Goal: Task Accomplishment & Management: Use online tool/utility

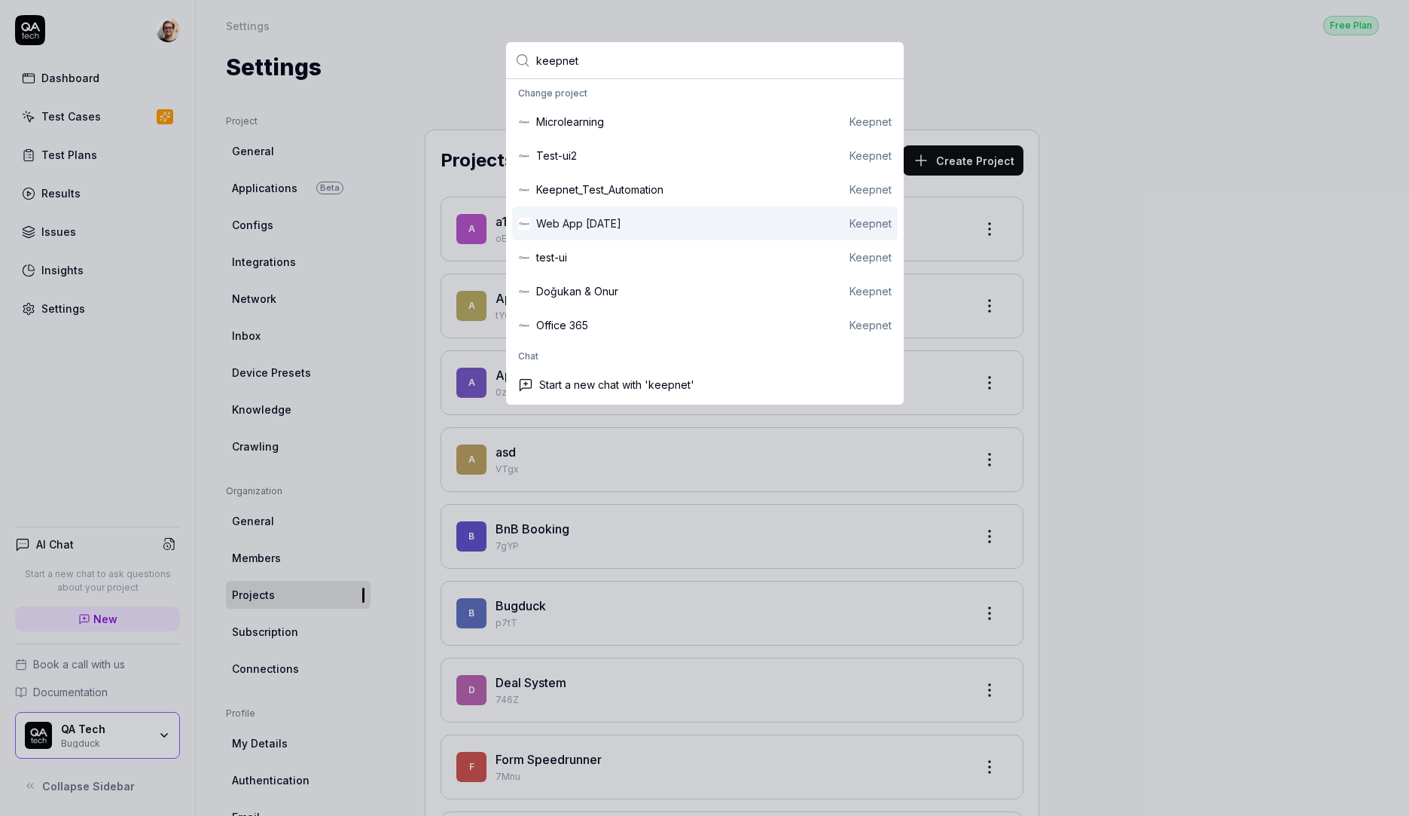
type input "keepnet"
click at [763, 229] on div "Web App March 2025 Keepnet" at bounding box center [714, 223] width 356 height 16
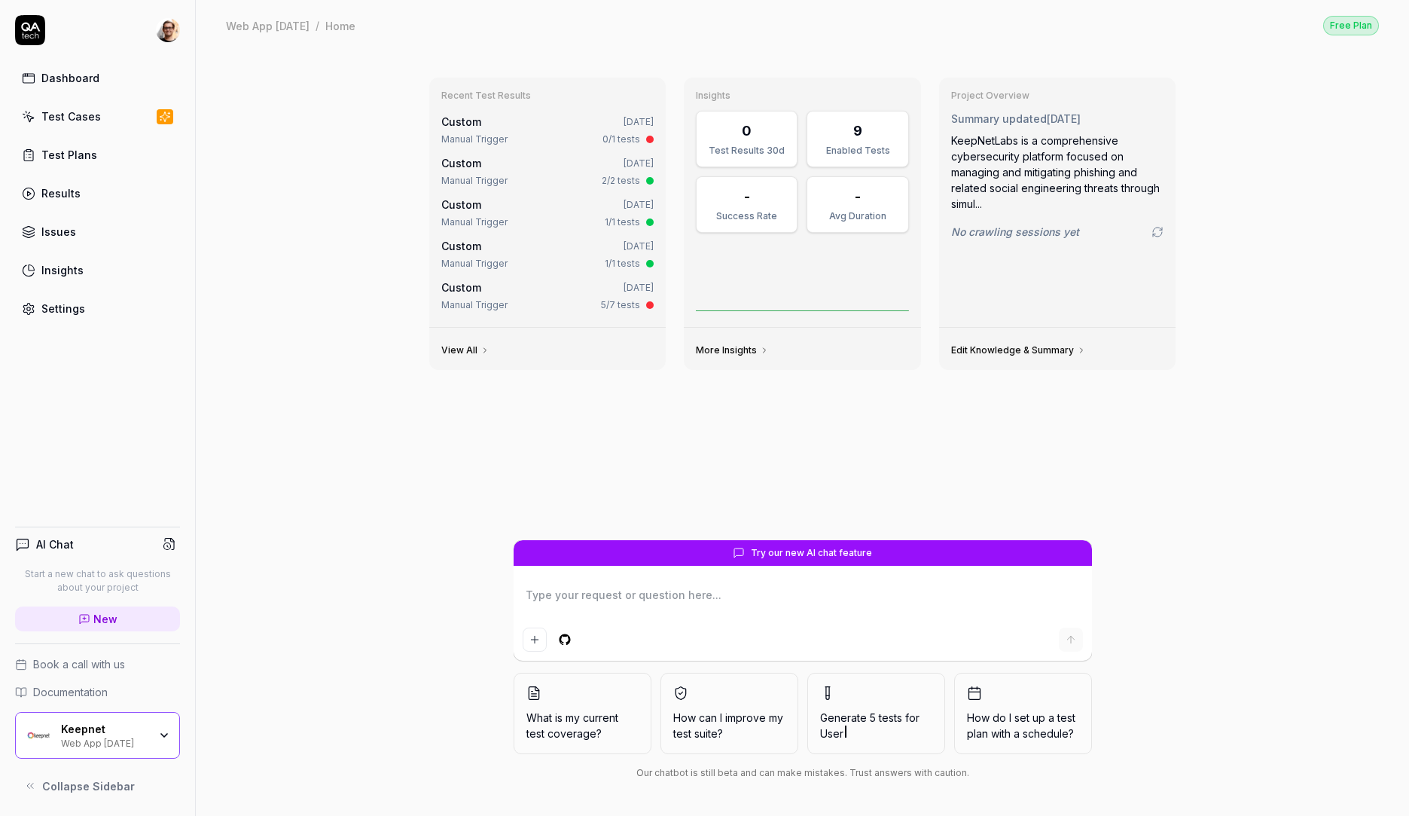
type textarea "*"
click at [63, 314] on div "Settings" at bounding box center [63, 309] width 44 height 16
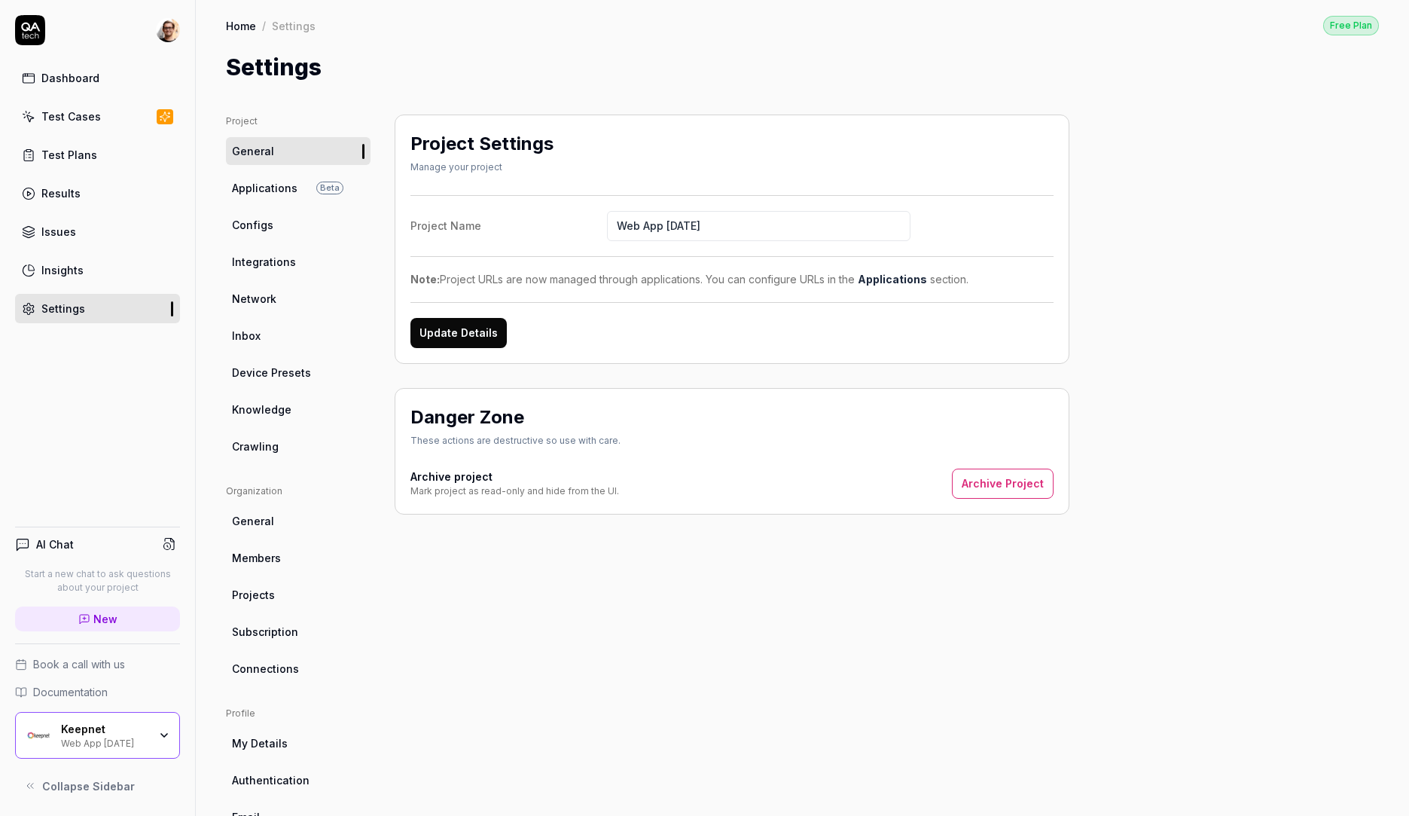
click at [303, 641] on link "Subscription" at bounding box center [298, 632] width 145 height 28
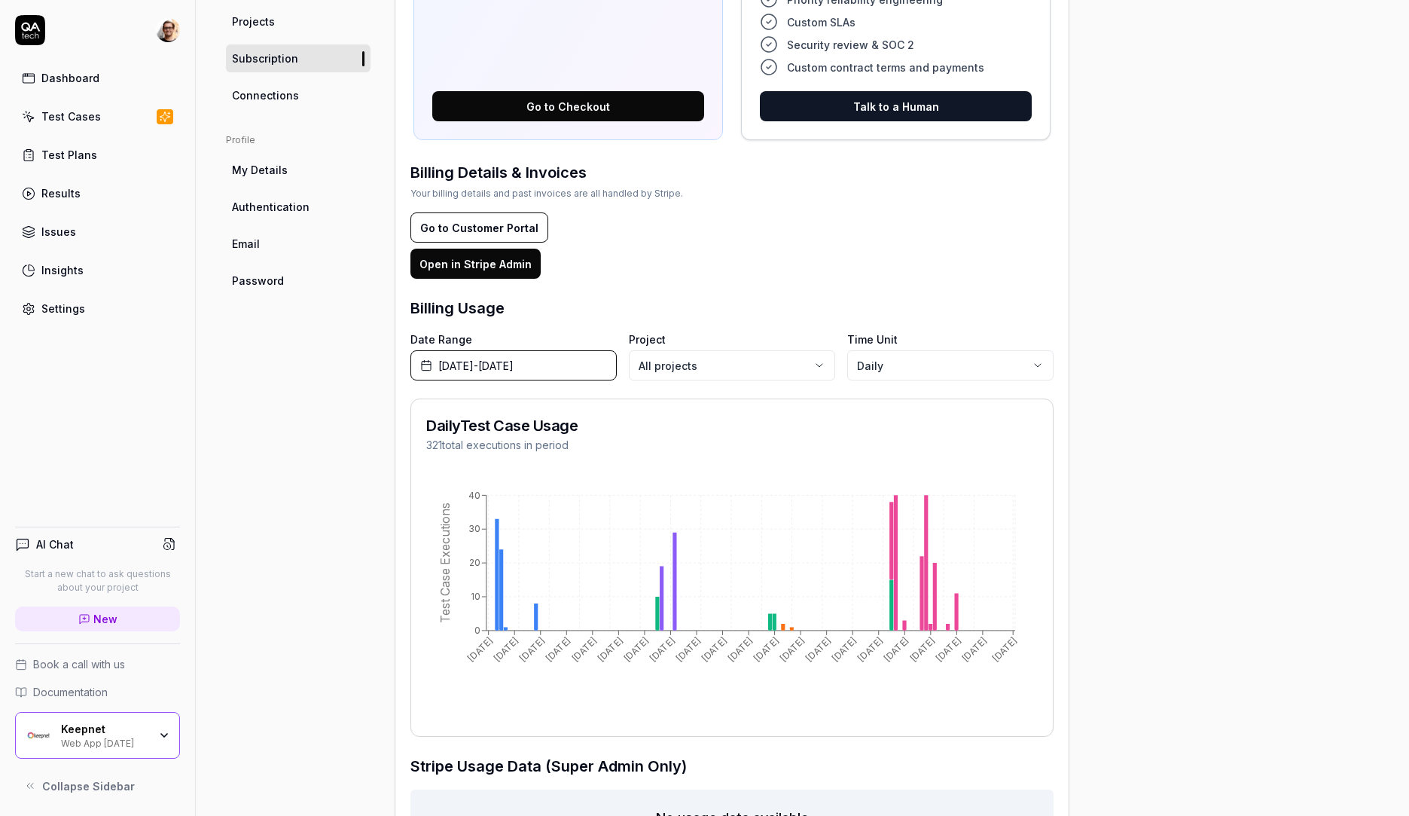
scroll to position [575, 0]
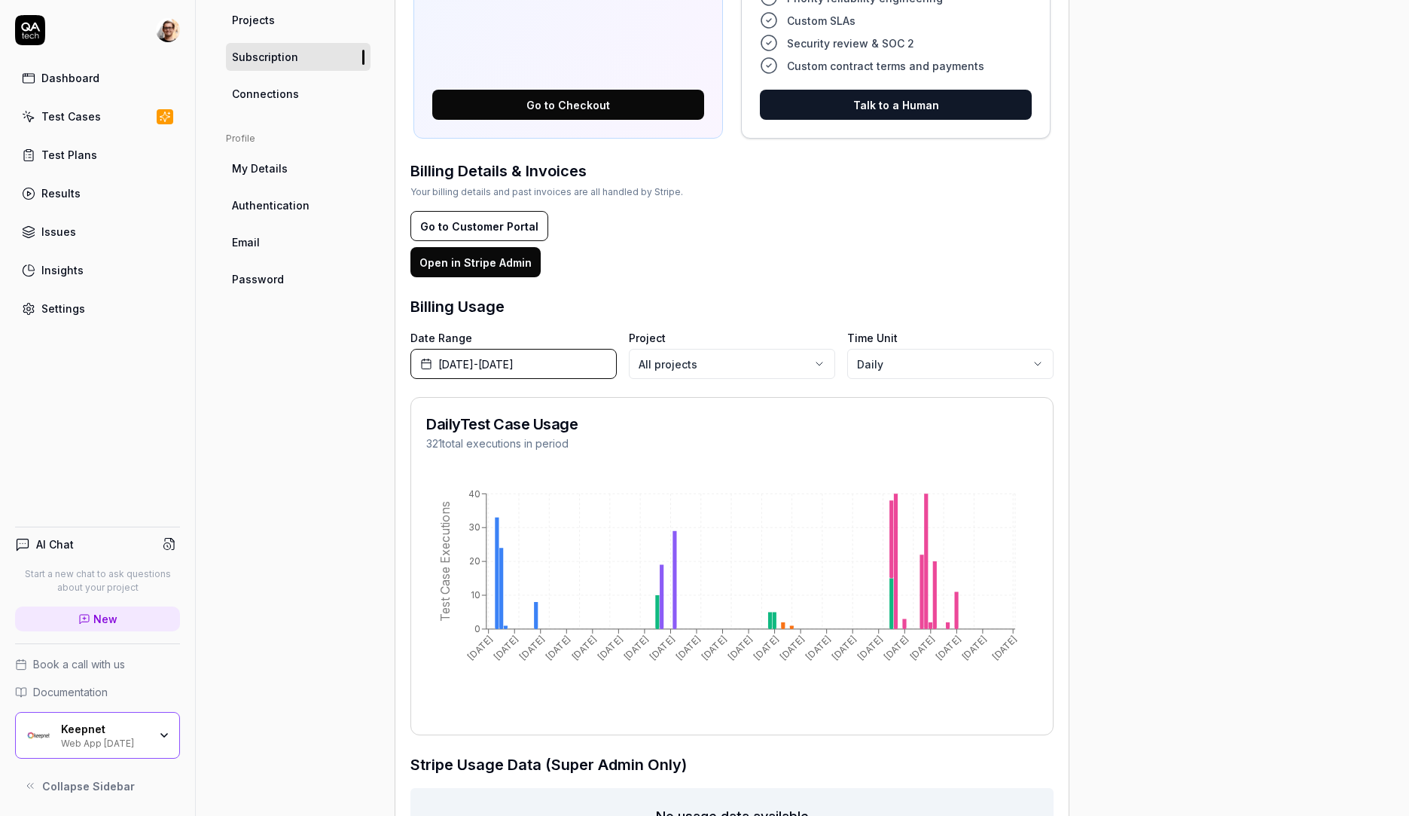
click at [238, 651] on div "Project General Applications Beta Configs Integrations Network Inbox Device Pre…" at bounding box center [298, 221] width 145 height 1363
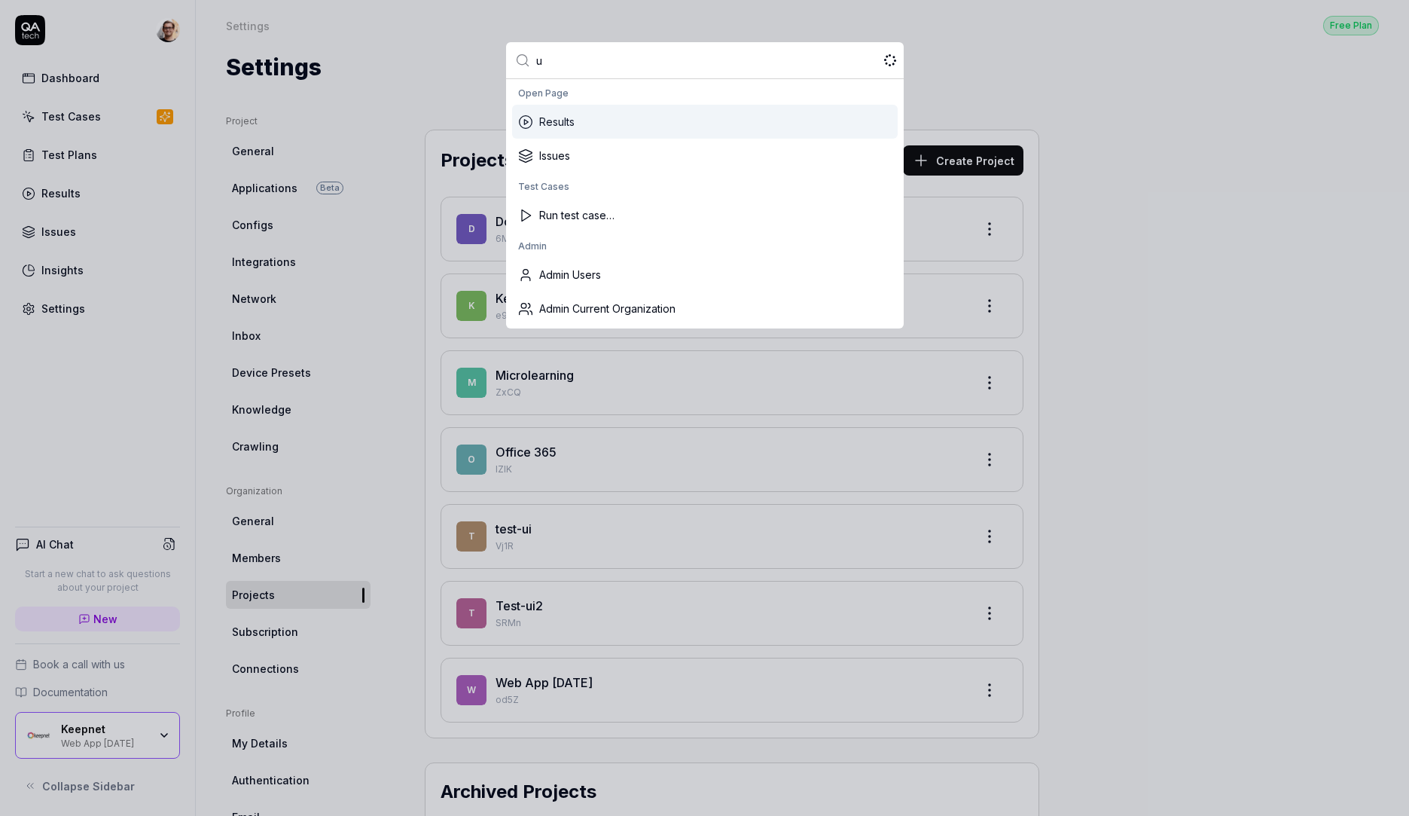
type input "up"
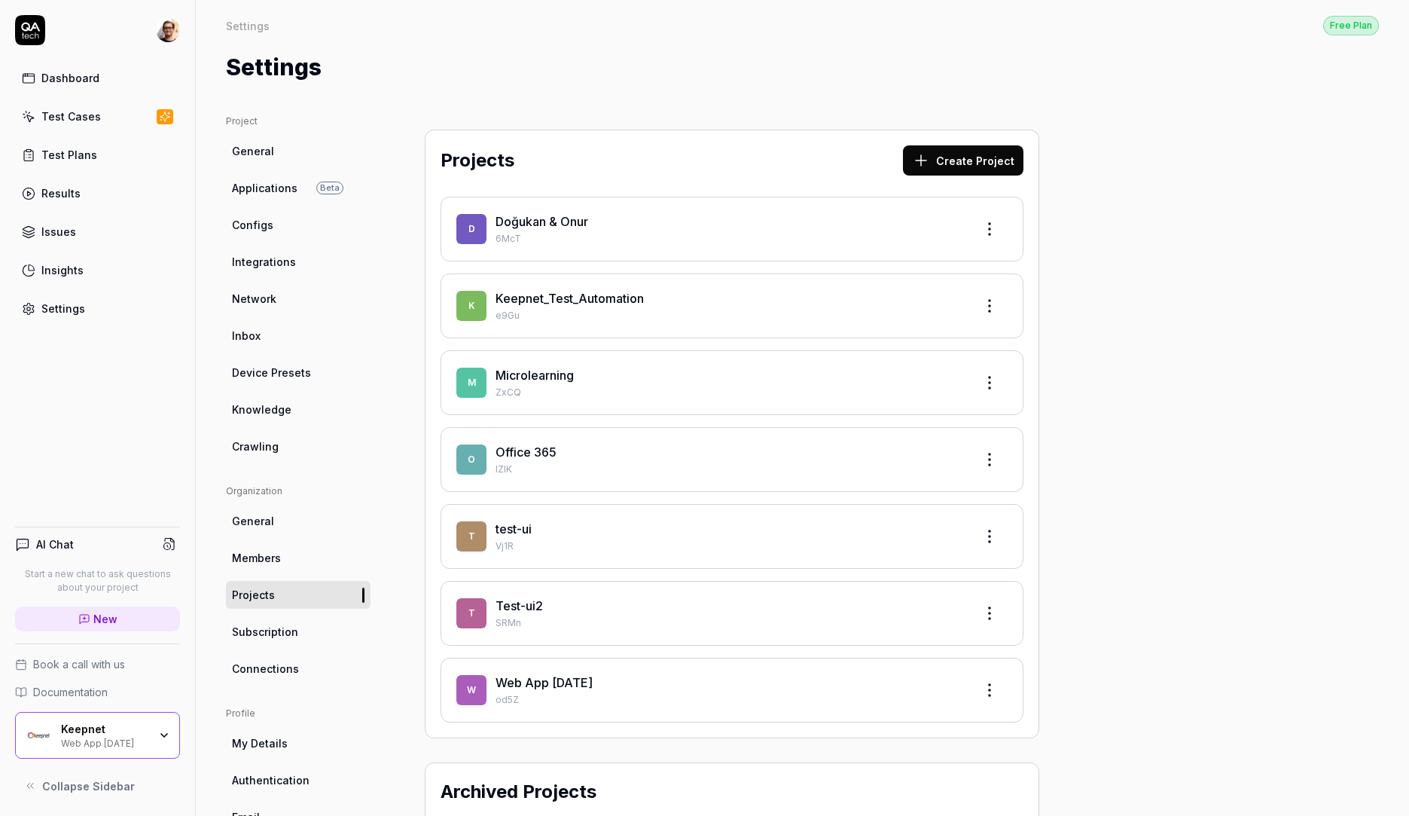
click at [102, 112] on link "Test Cases" at bounding box center [97, 116] width 165 height 29
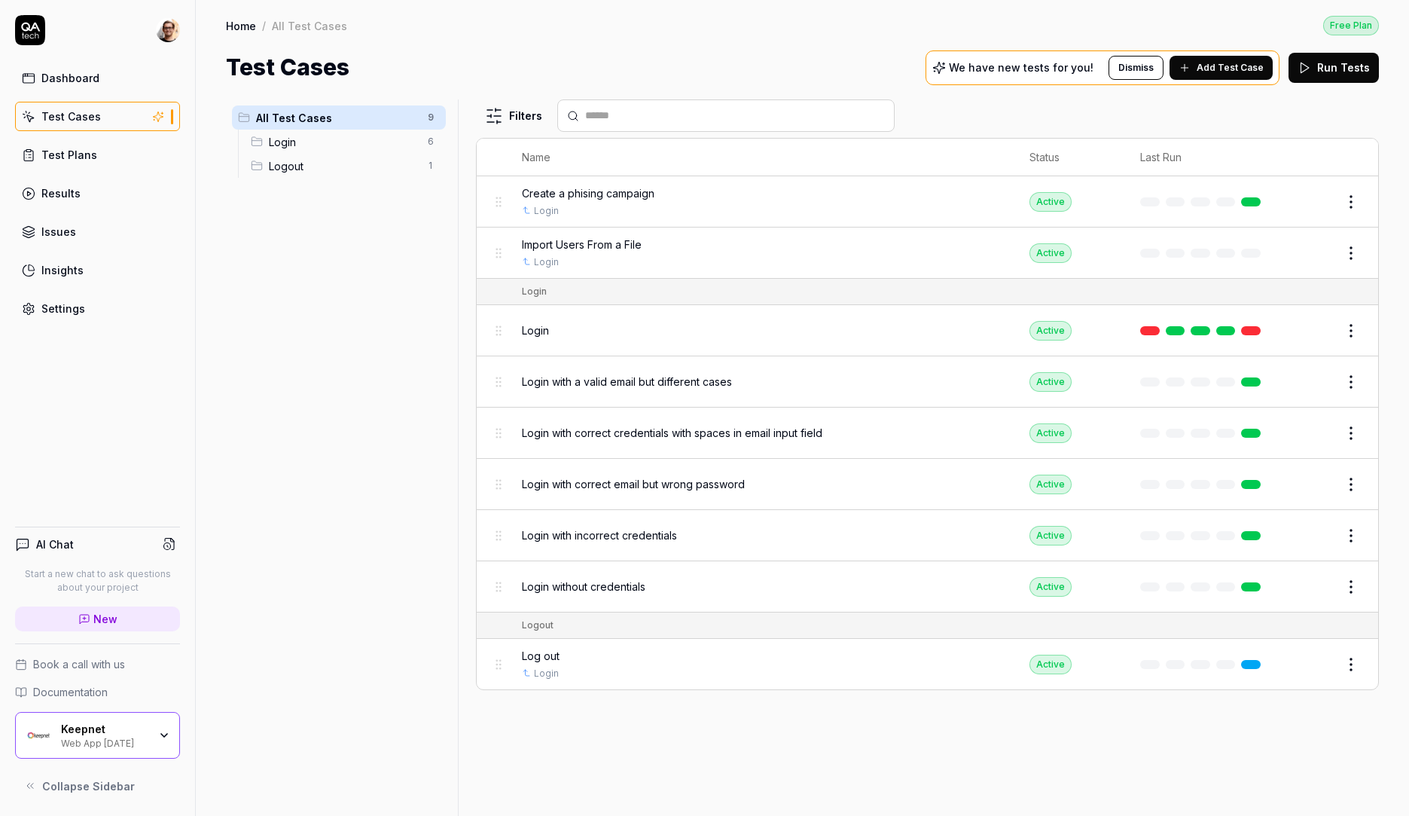
click at [1316, 203] on button "Edit" at bounding box center [1315, 202] width 36 height 24
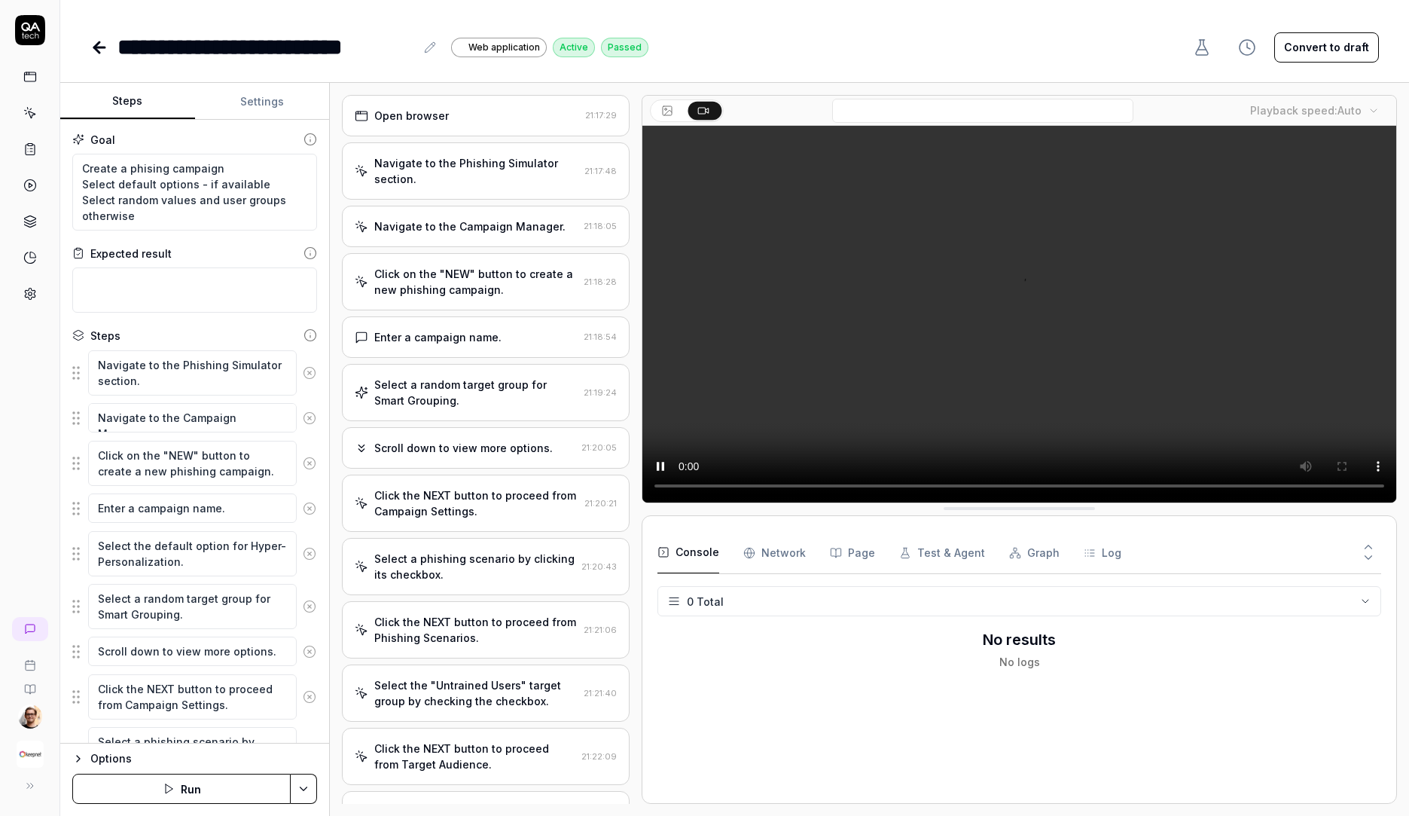
scroll to position [422, 0]
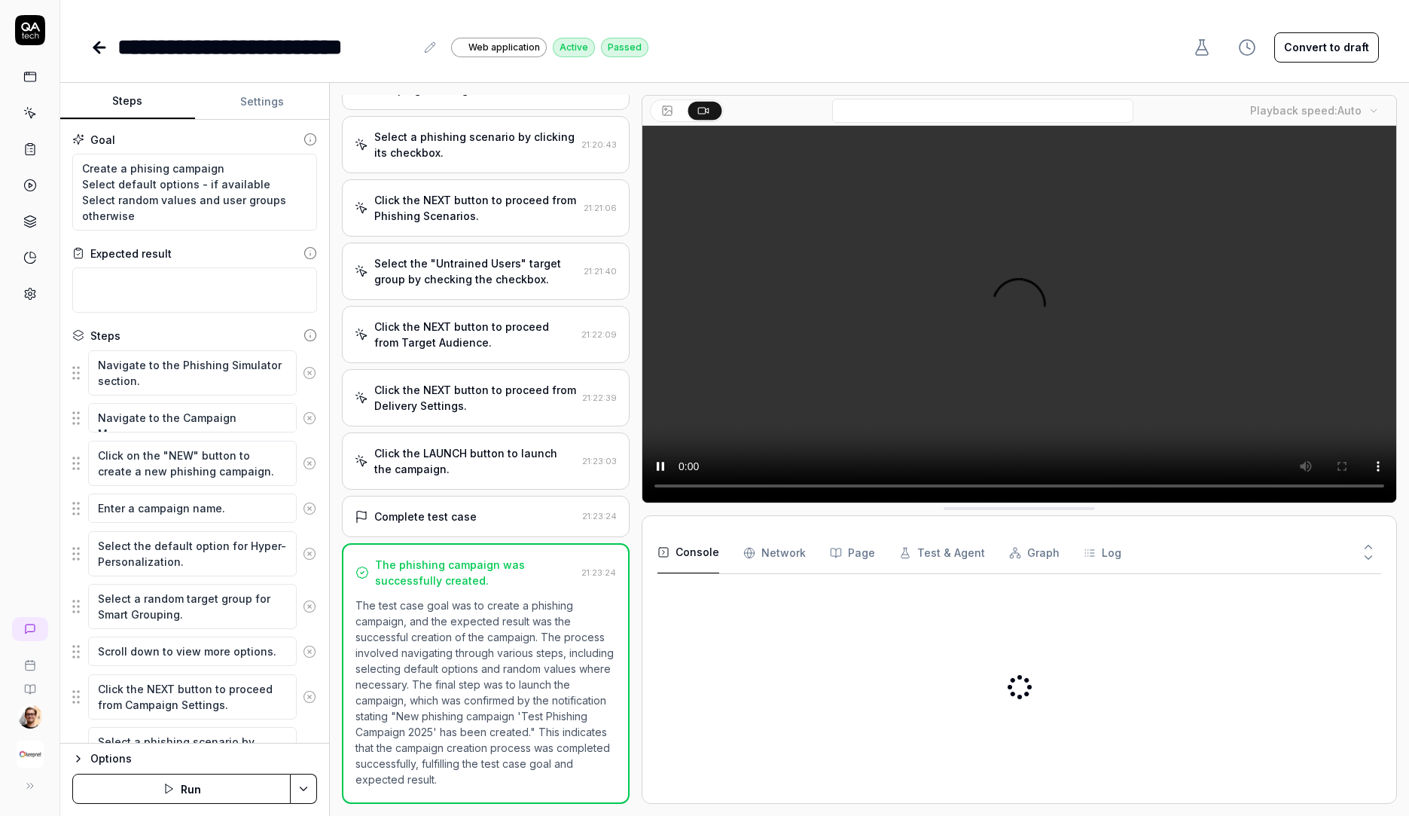
type textarea "*"
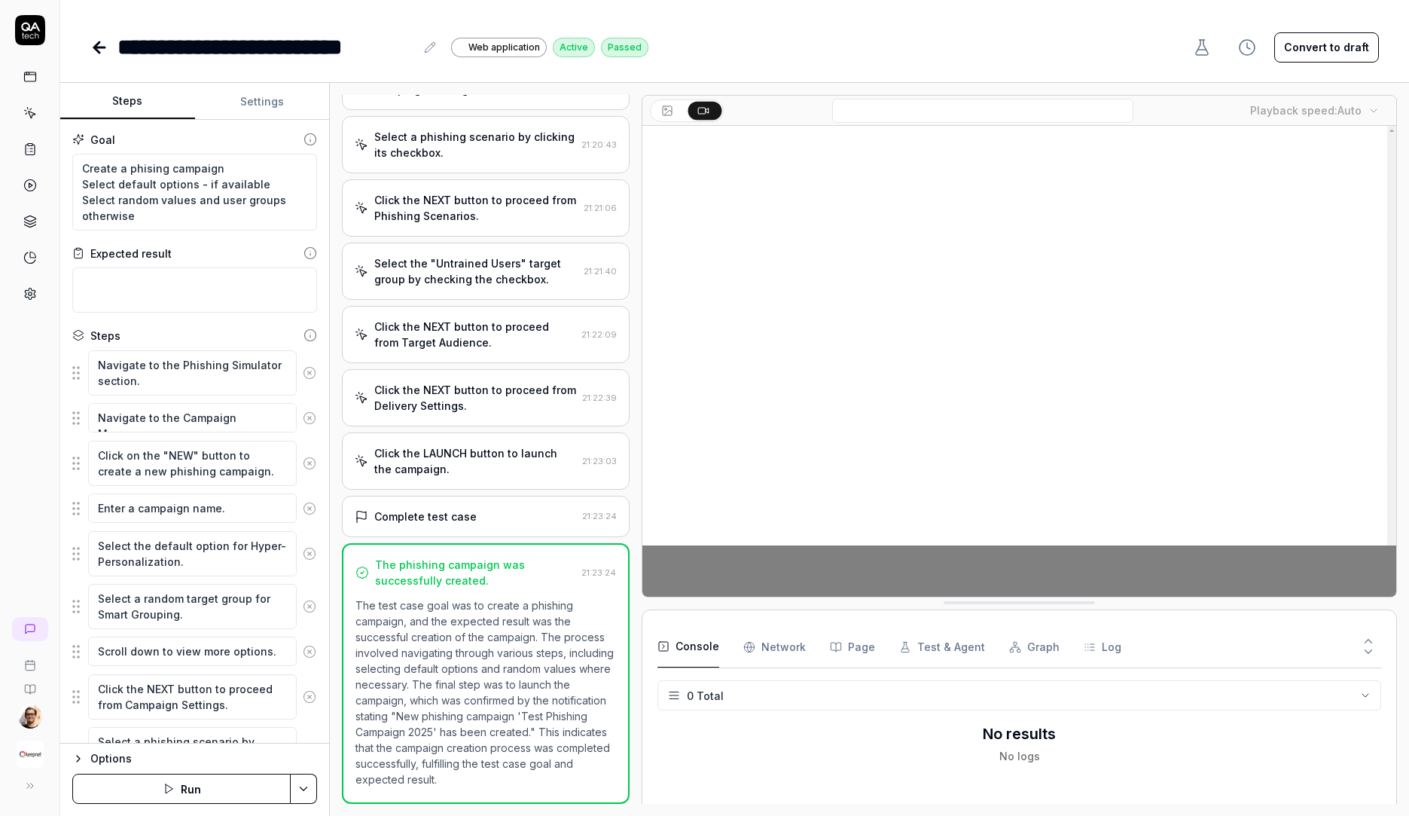
click at [466, 360] on div "Click the NEXT button to proceed from Target Audience. 21:22:09" at bounding box center [486, 334] width 288 height 57
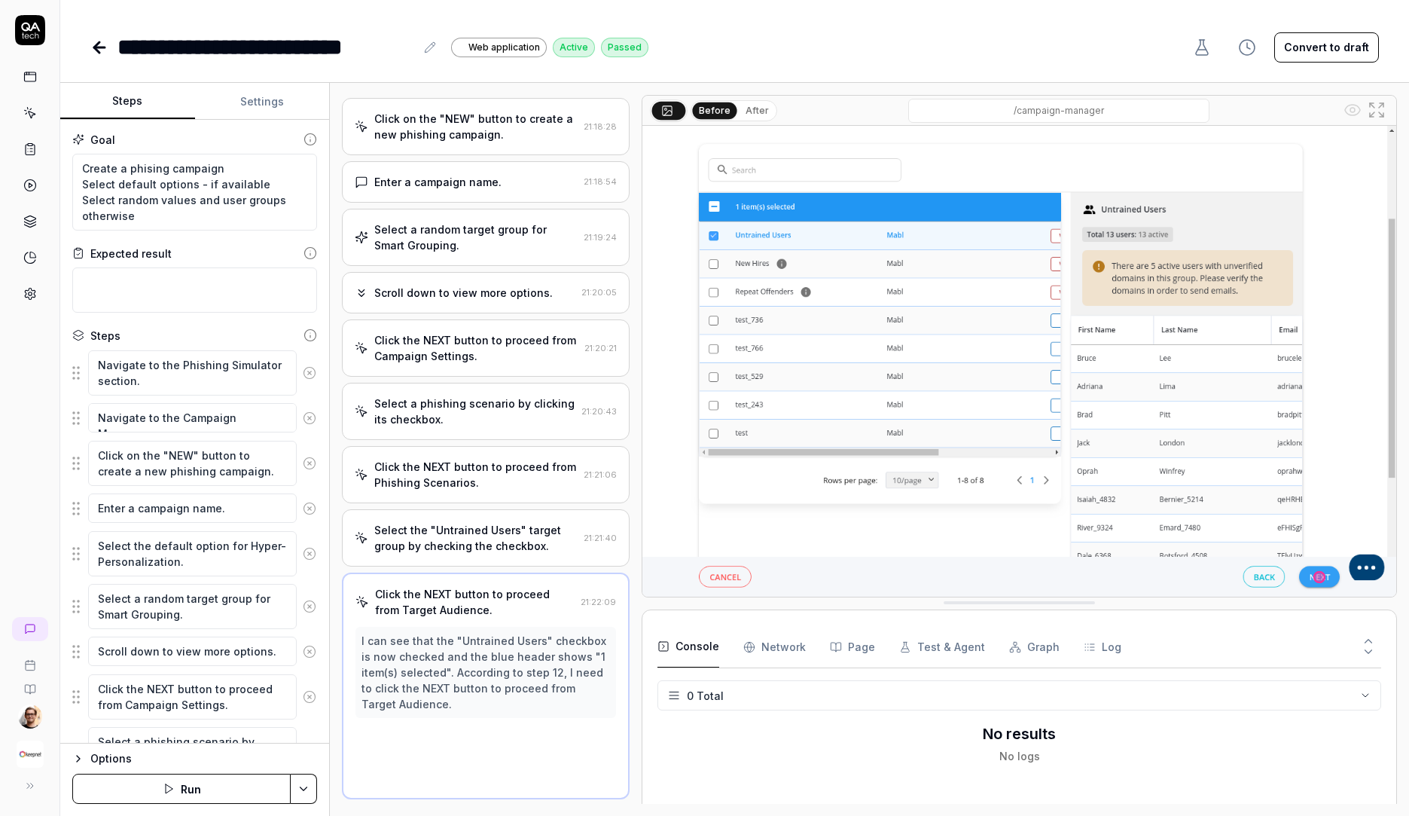
scroll to position [151, 0]
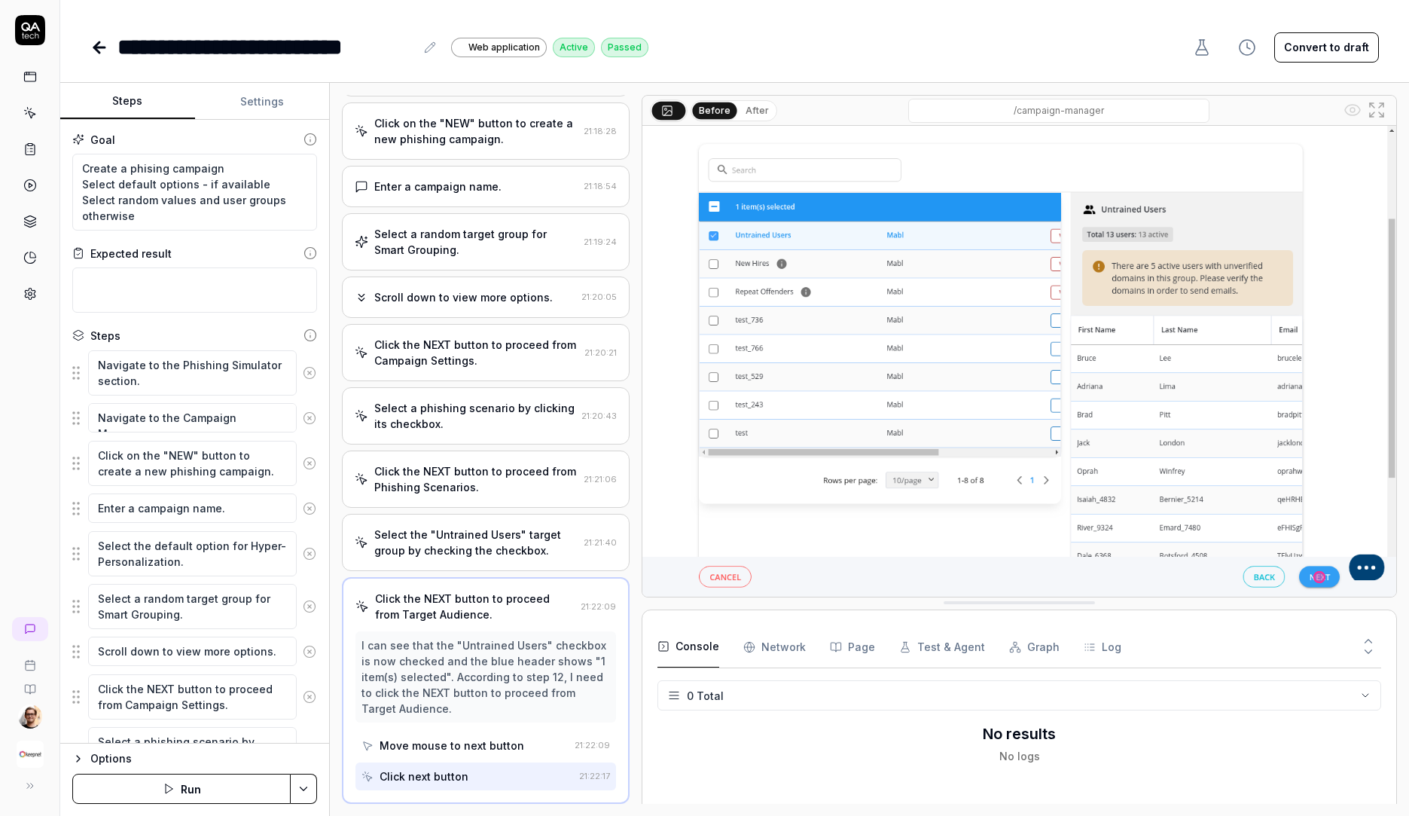
click at [556, 338] on div "Click the NEXT button to proceed from Campaign Settings." at bounding box center [476, 353] width 204 height 32
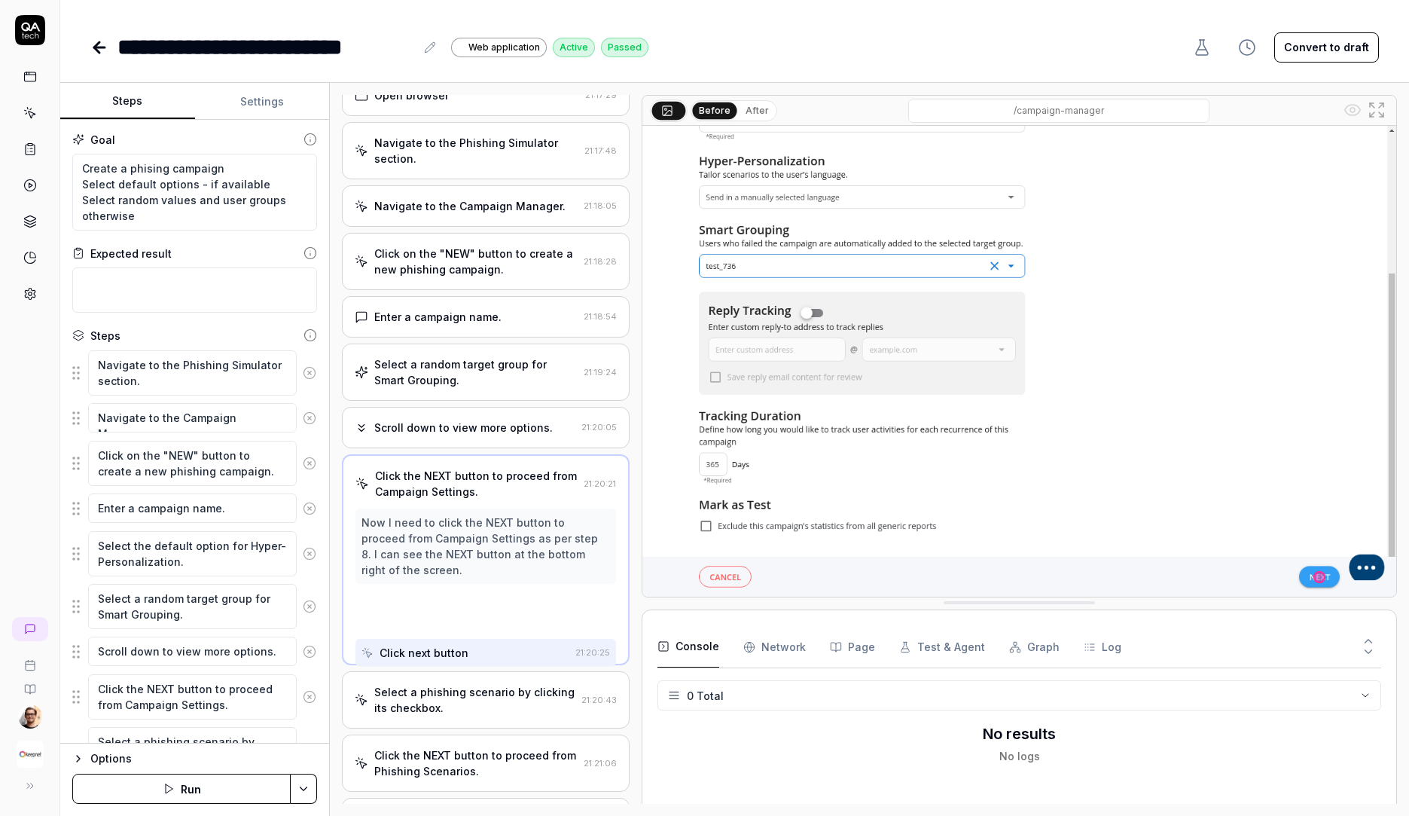
scroll to position [0, 0]
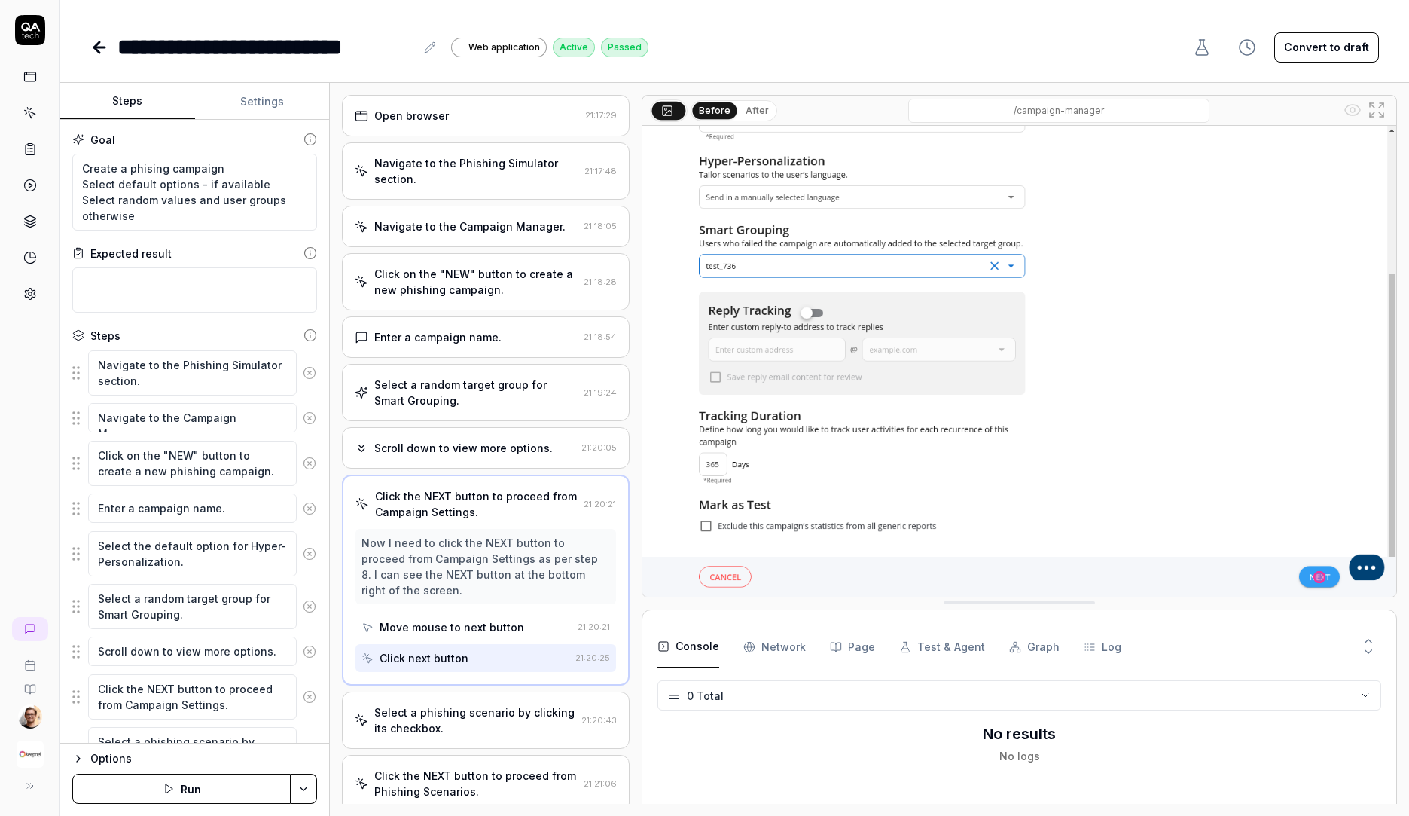
click at [749, 120] on div "Before After" at bounding box center [734, 110] width 87 height 21
click at [584, 210] on div "Navigate to the Campaign Manager. 21:18:05" at bounding box center [486, 226] width 288 height 41
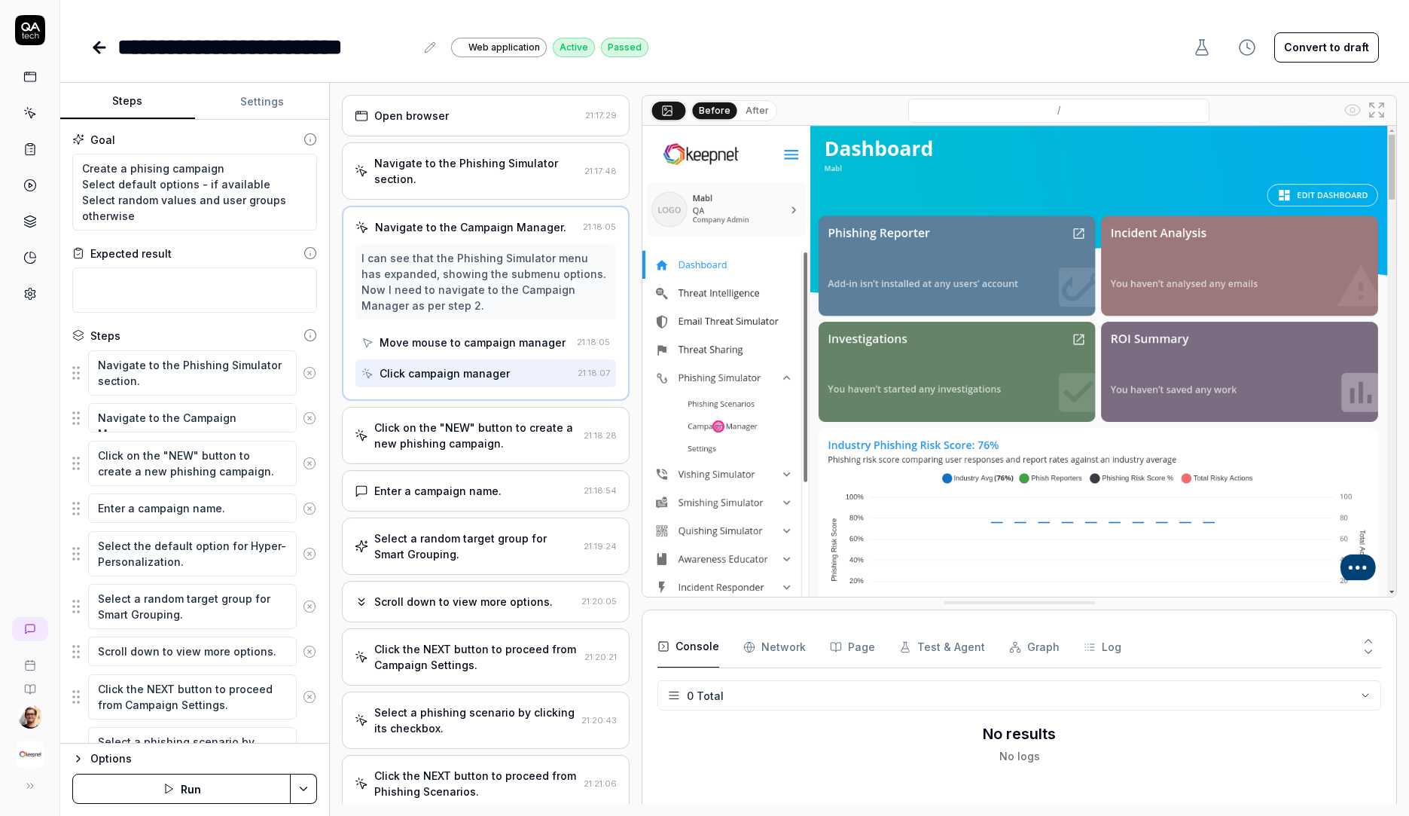
click at [741, 107] on button "After" at bounding box center [757, 110] width 35 height 17
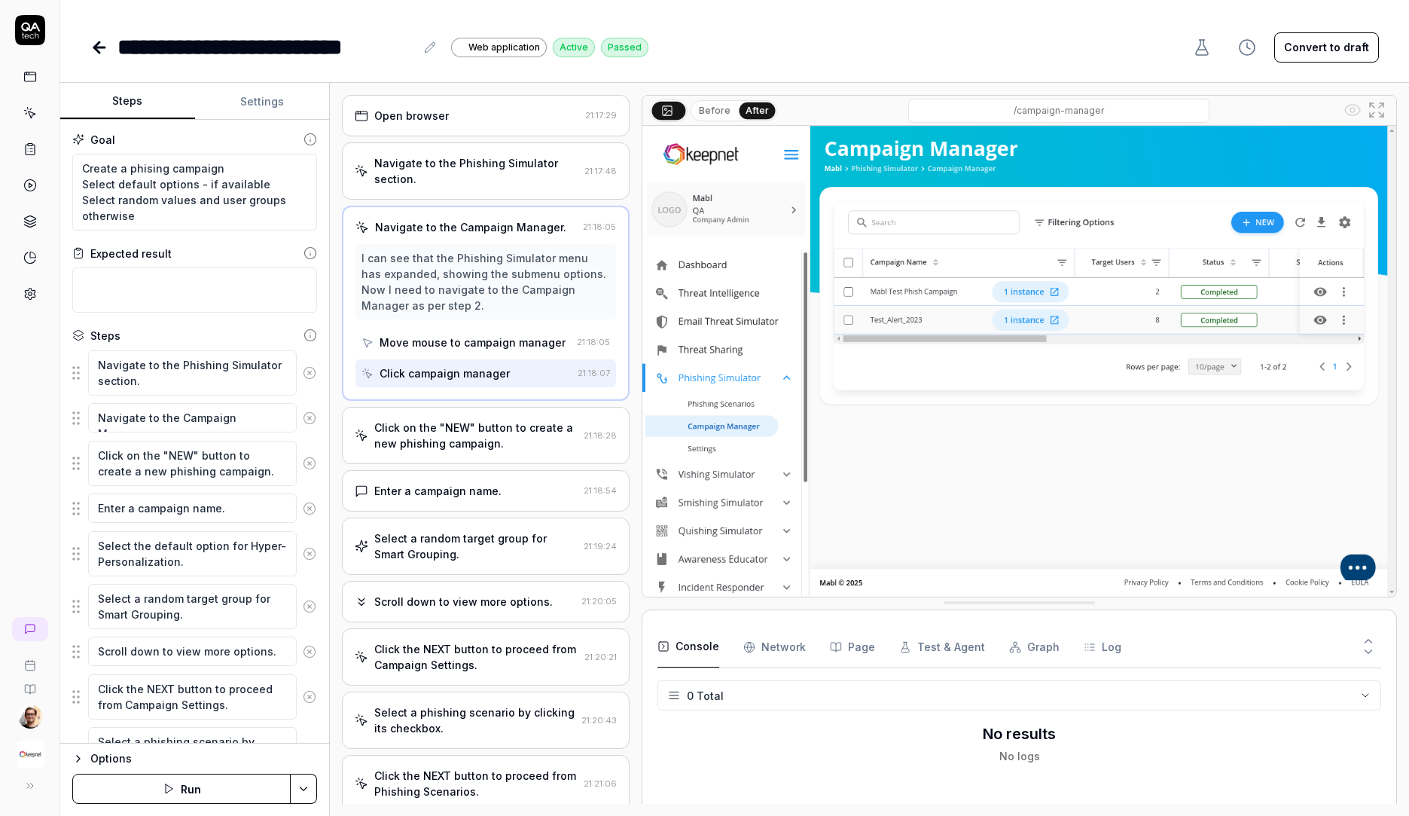
click at [701, 111] on button "Before" at bounding box center [715, 110] width 44 height 17
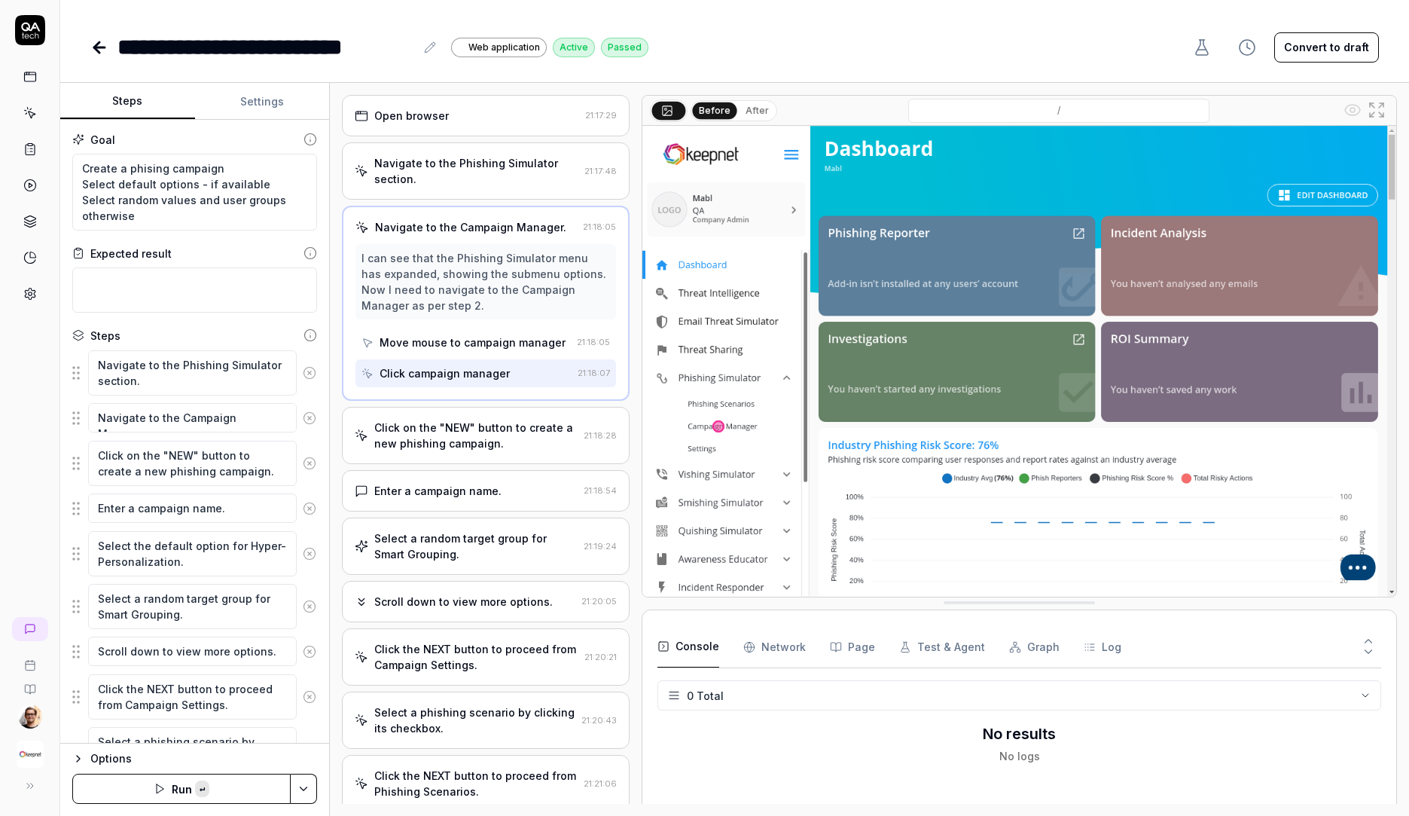
click at [423, 463] on div "Click on the "NEW" button to create a new phishing campaign. 21:18:28" at bounding box center [486, 435] width 288 height 57
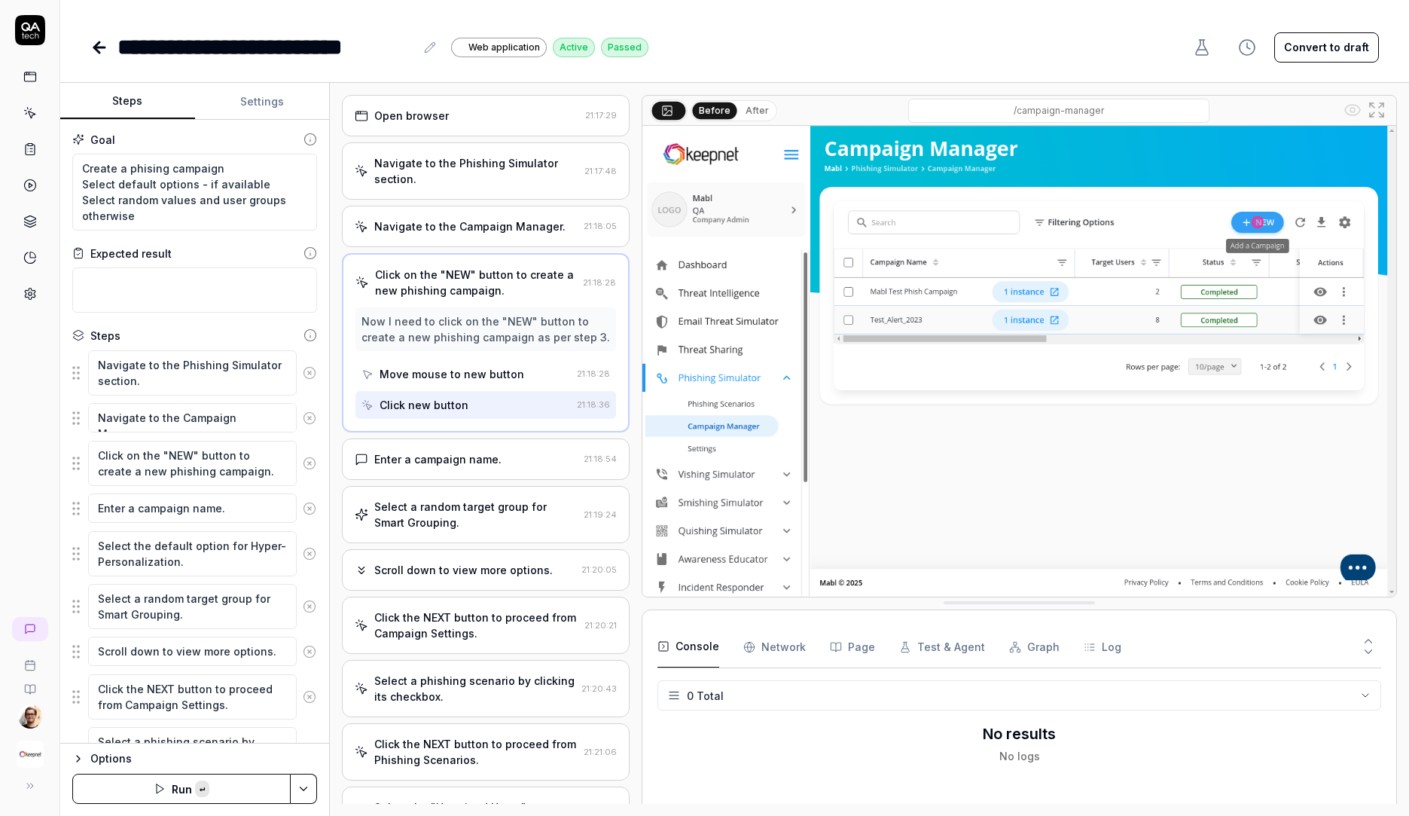
click at [1391, 100] on div "Before After /campaign-manager" at bounding box center [1020, 111] width 754 height 30
click at [38, 76] on link at bounding box center [30, 76] width 27 height 27
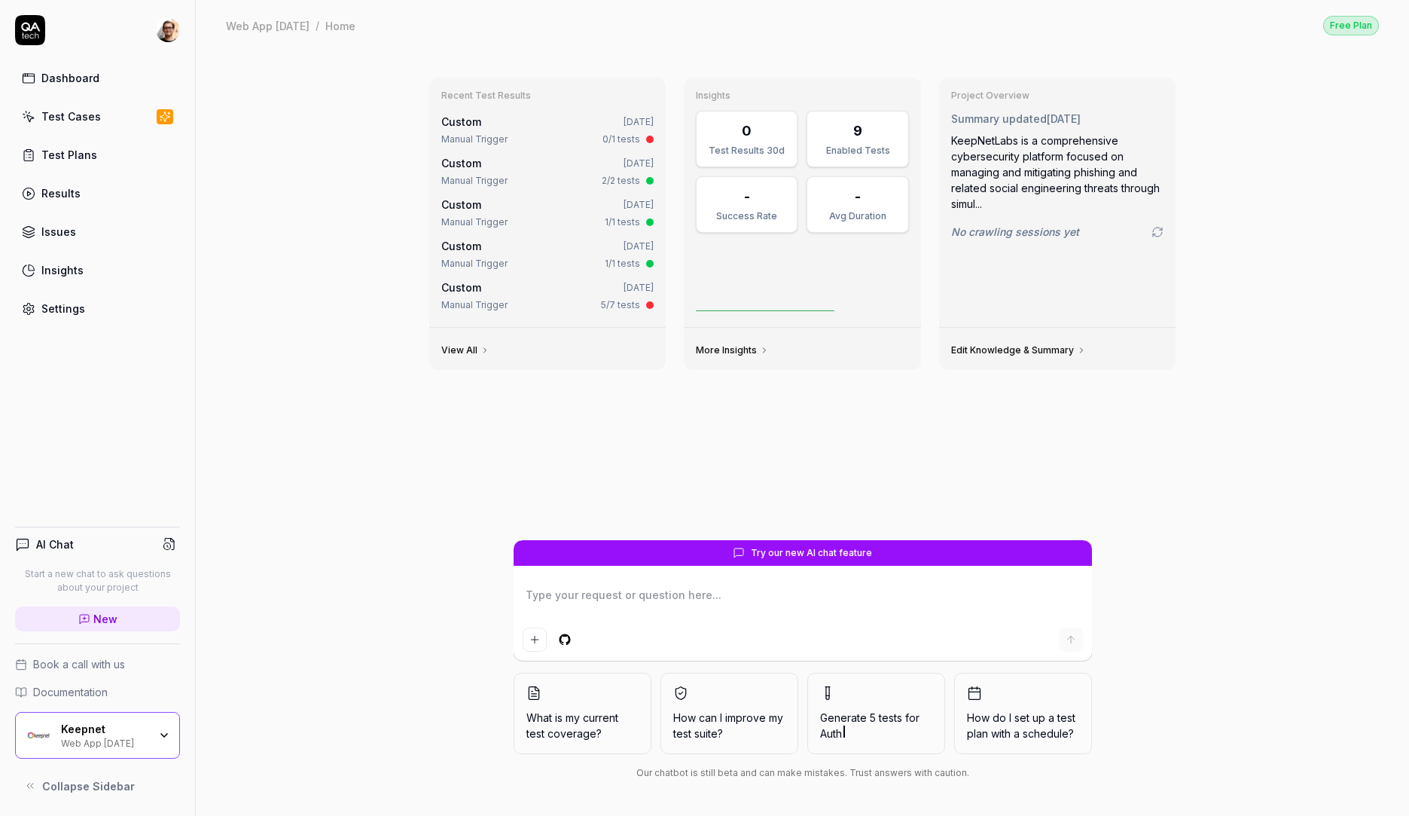
type textarea "*"
